Goal: Task Accomplishment & Management: Manage account settings

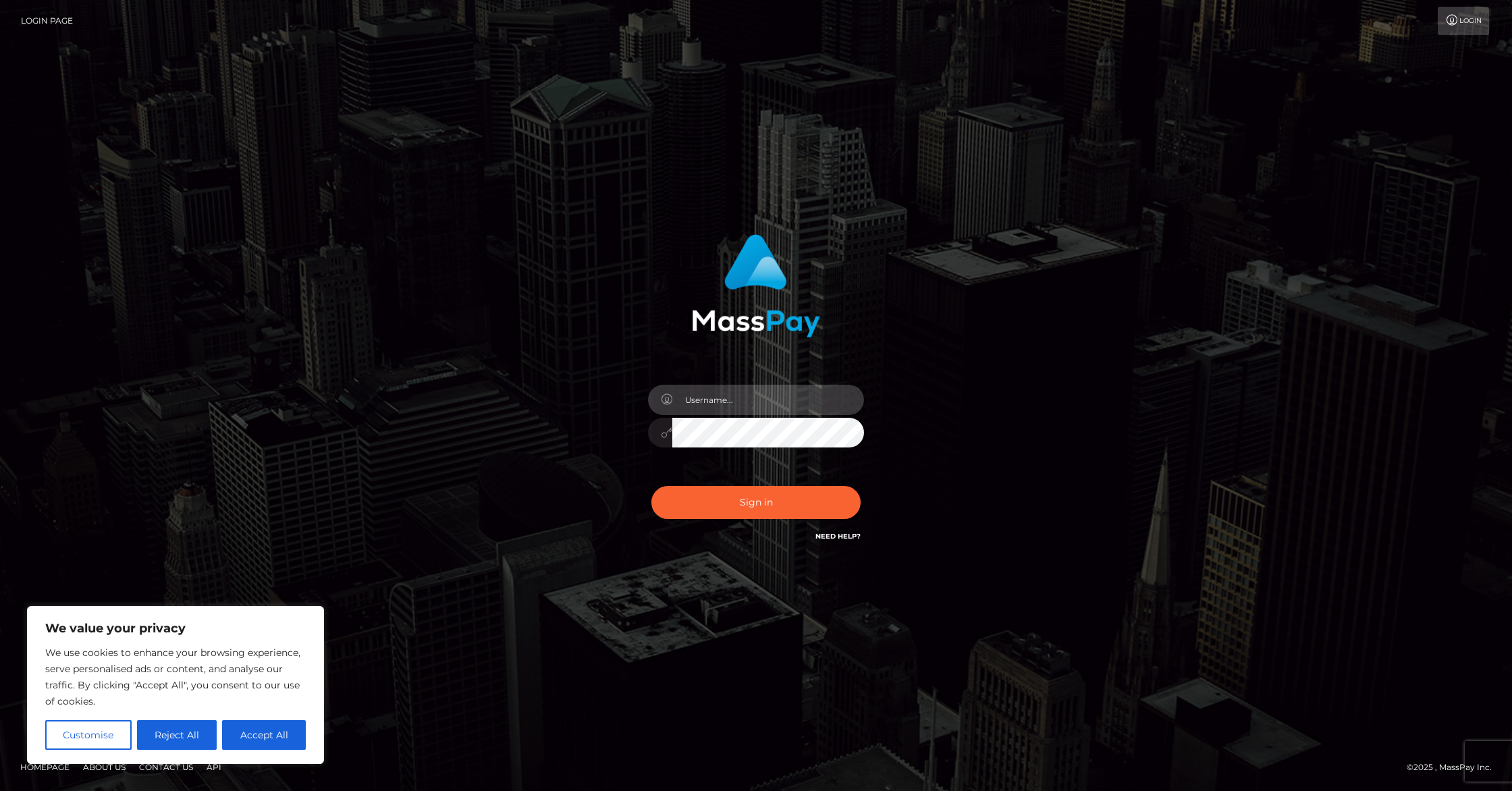
click at [745, 396] on input "text" at bounding box center [769, 400] width 192 height 31
type input "X"
type input "xoxogoddessm@gmail.com"
click at [652, 486] on button "Sign in" at bounding box center [756, 502] width 209 height 33
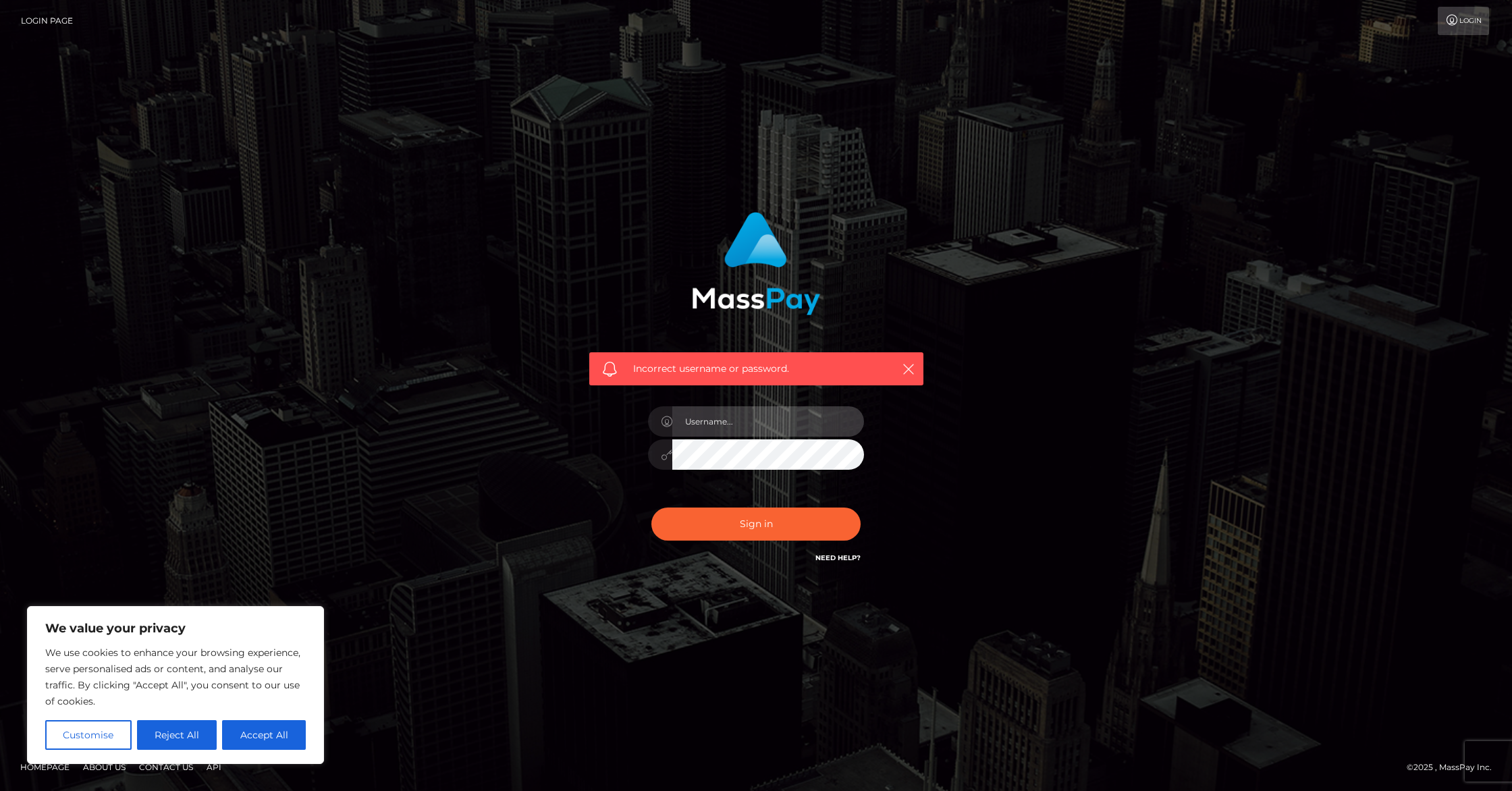
click at [780, 419] on input "text" at bounding box center [769, 421] width 192 height 31
type input "[EMAIL_ADDRESS][DOMAIN_NAME]"
click at [652, 508] on button "Sign in" at bounding box center [756, 524] width 209 height 33
click at [742, 422] on input "text" at bounding box center [769, 421] width 192 height 31
type input "xoxogoddessm@gmail.com"
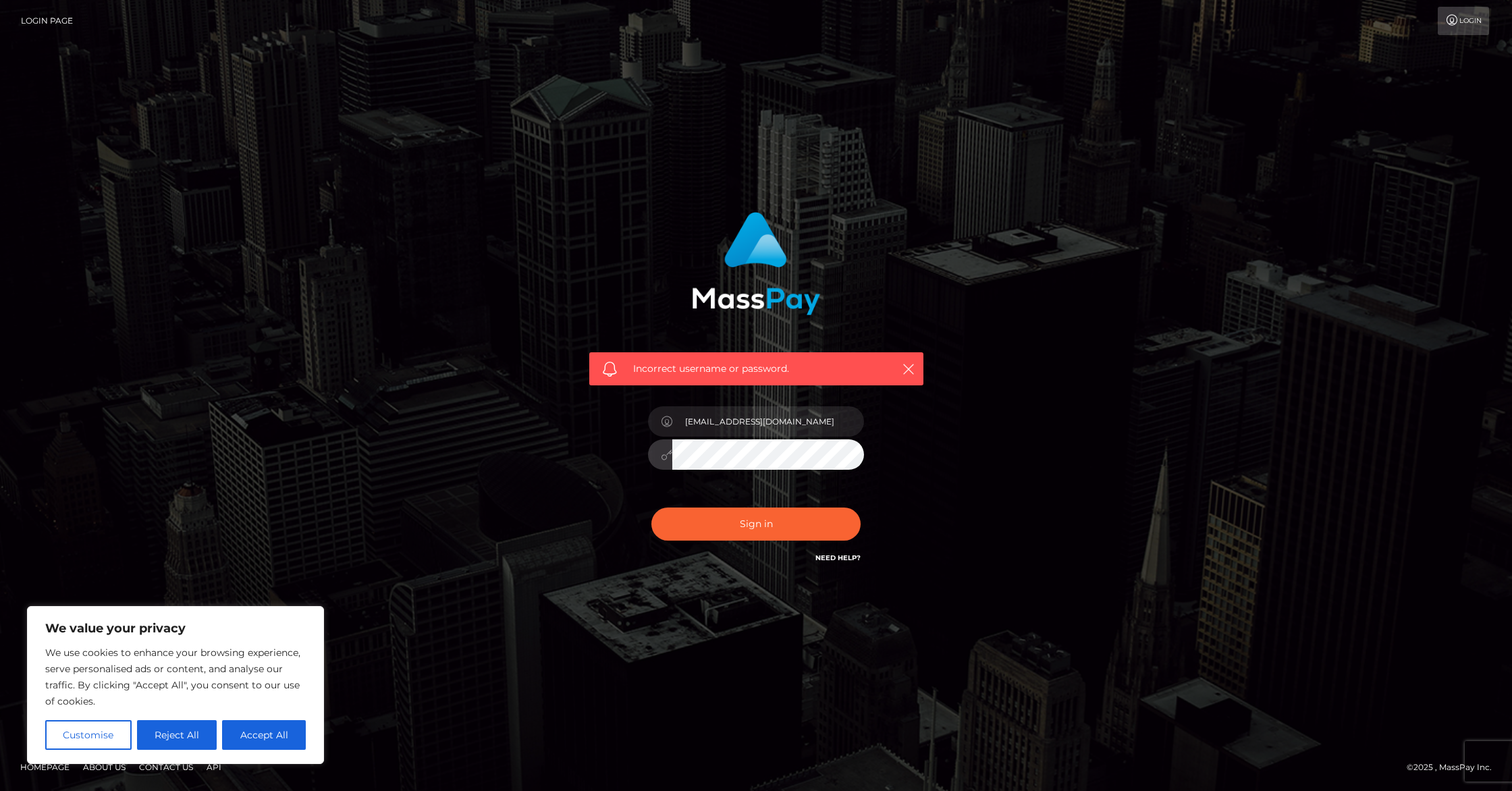
click at [652, 508] on button "Sign in" at bounding box center [756, 524] width 209 height 33
